Goal: Understand process/instructions: Learn how to perform a task or action

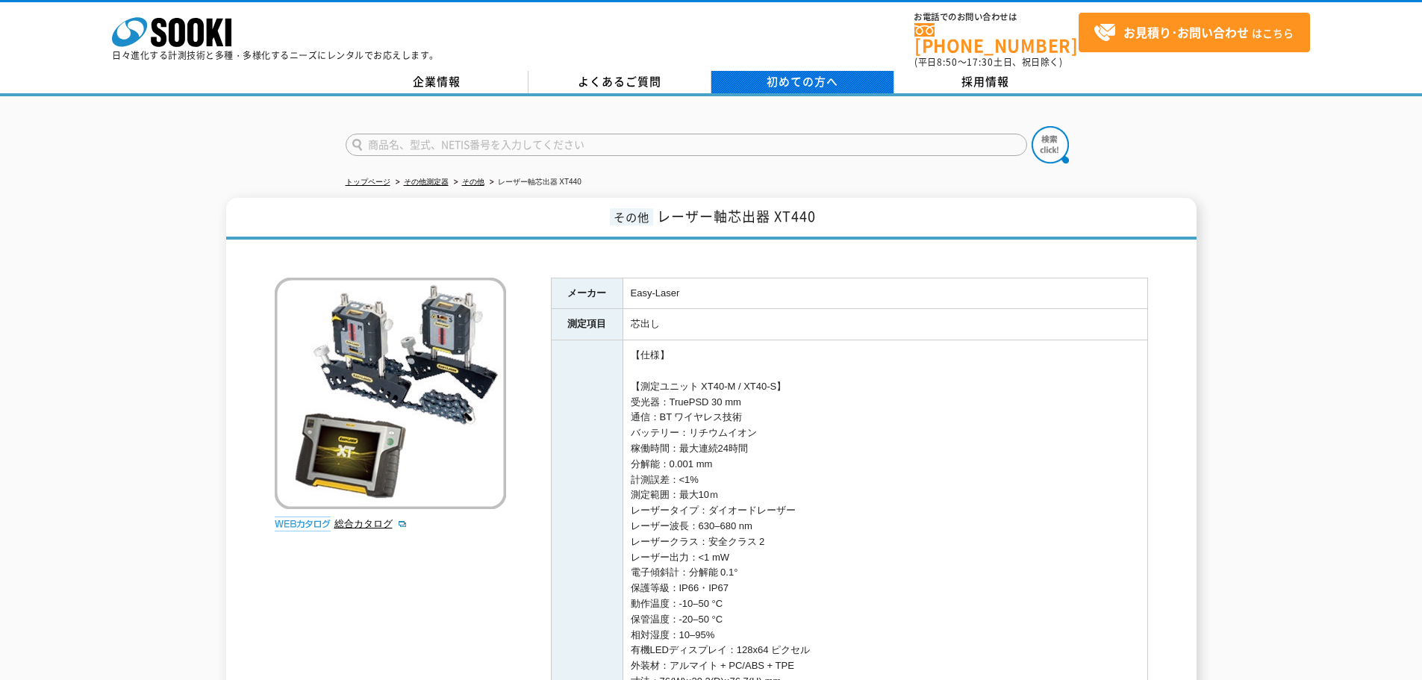
click at [847, 71] on link "初めての方へ" at bounding box center [802, 82] width 183 height 22
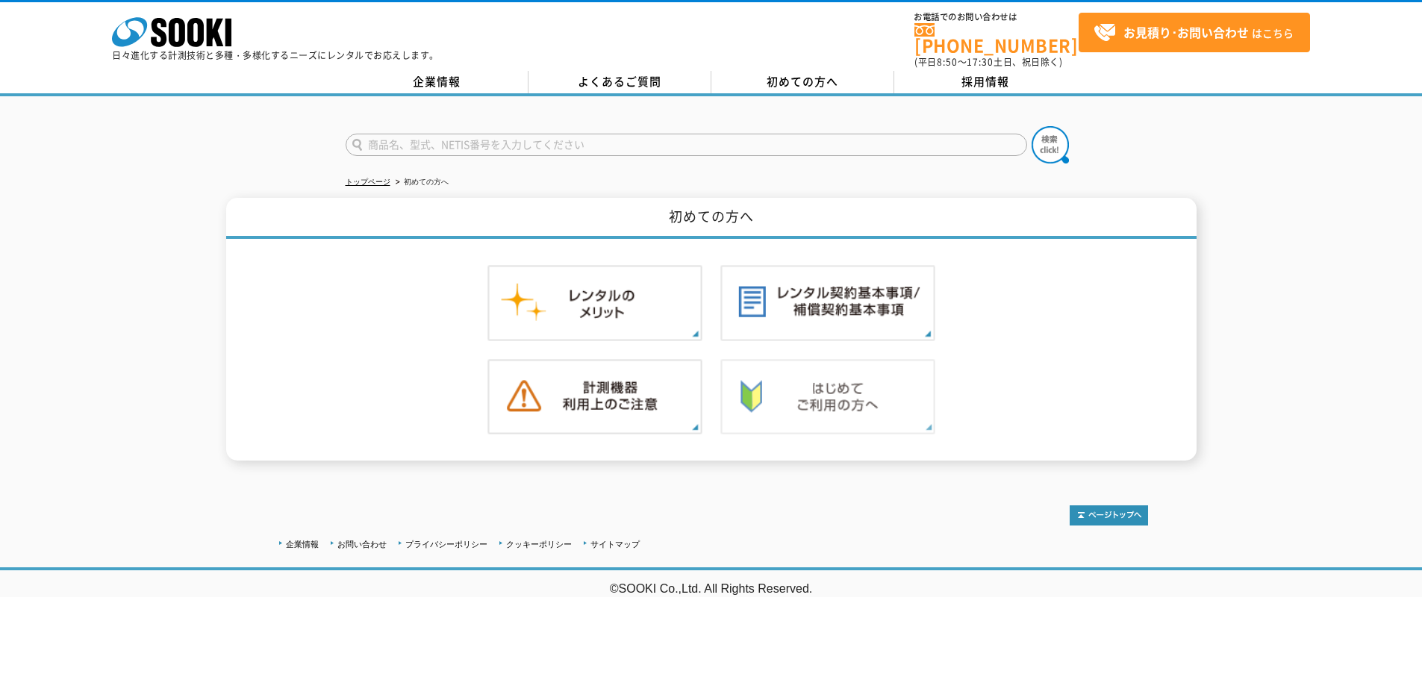
click at [788, 364] on img at bounding box center [827, 397] width 215 height 76
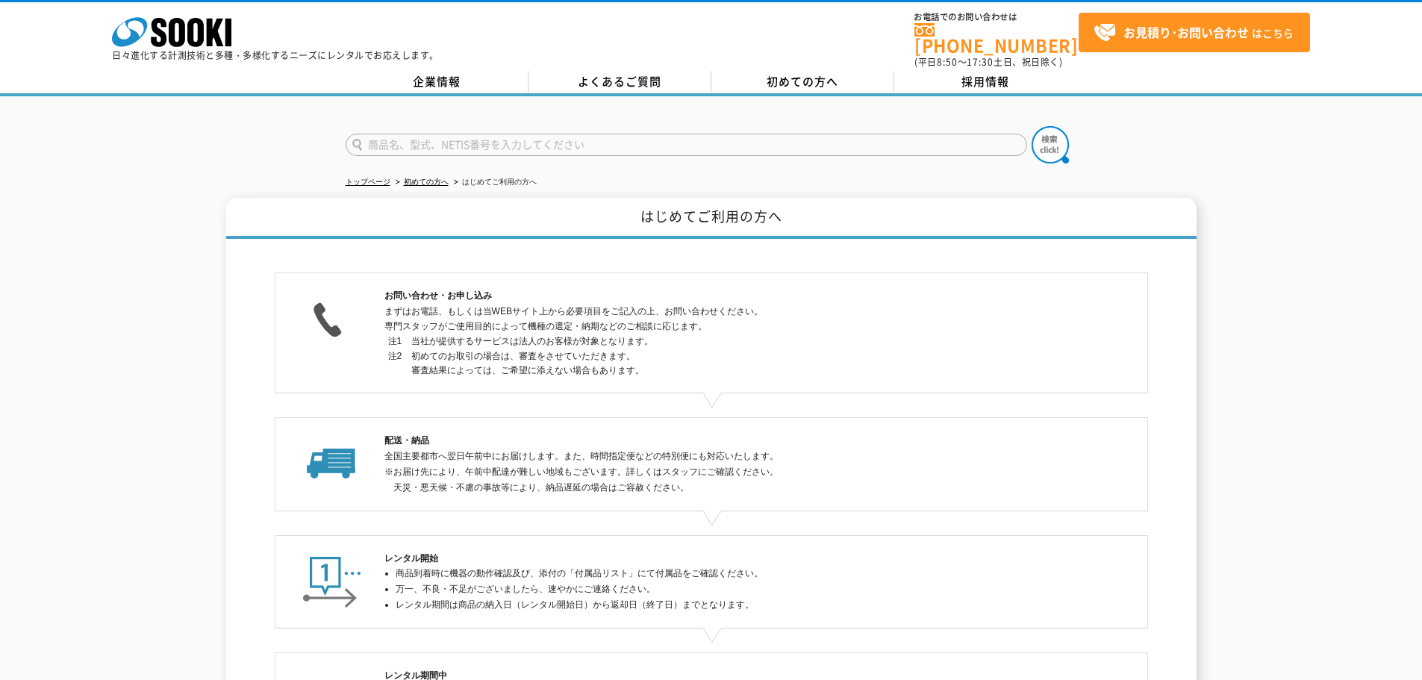
scroll to position [149, 0]
